Goal: Transaction & Acquisition: Purchase product/service

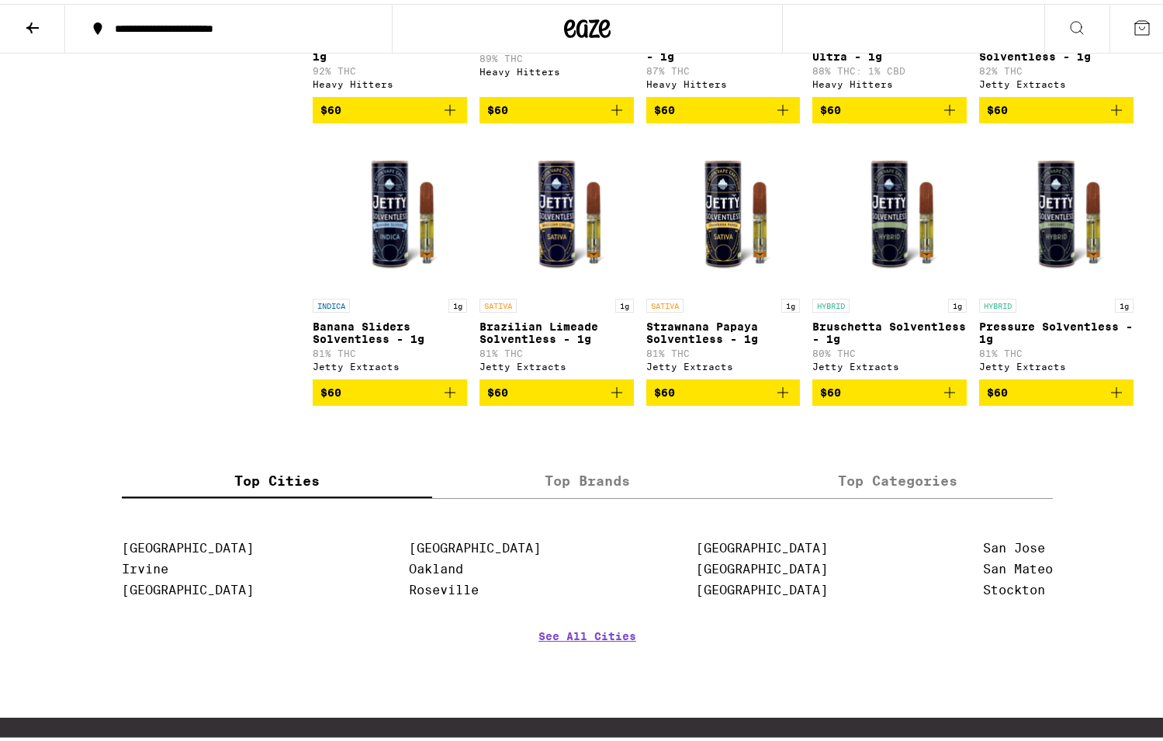
scroll to position [3960, 0]
